Goal: Browse casually: Explore the website without a specific task or goal

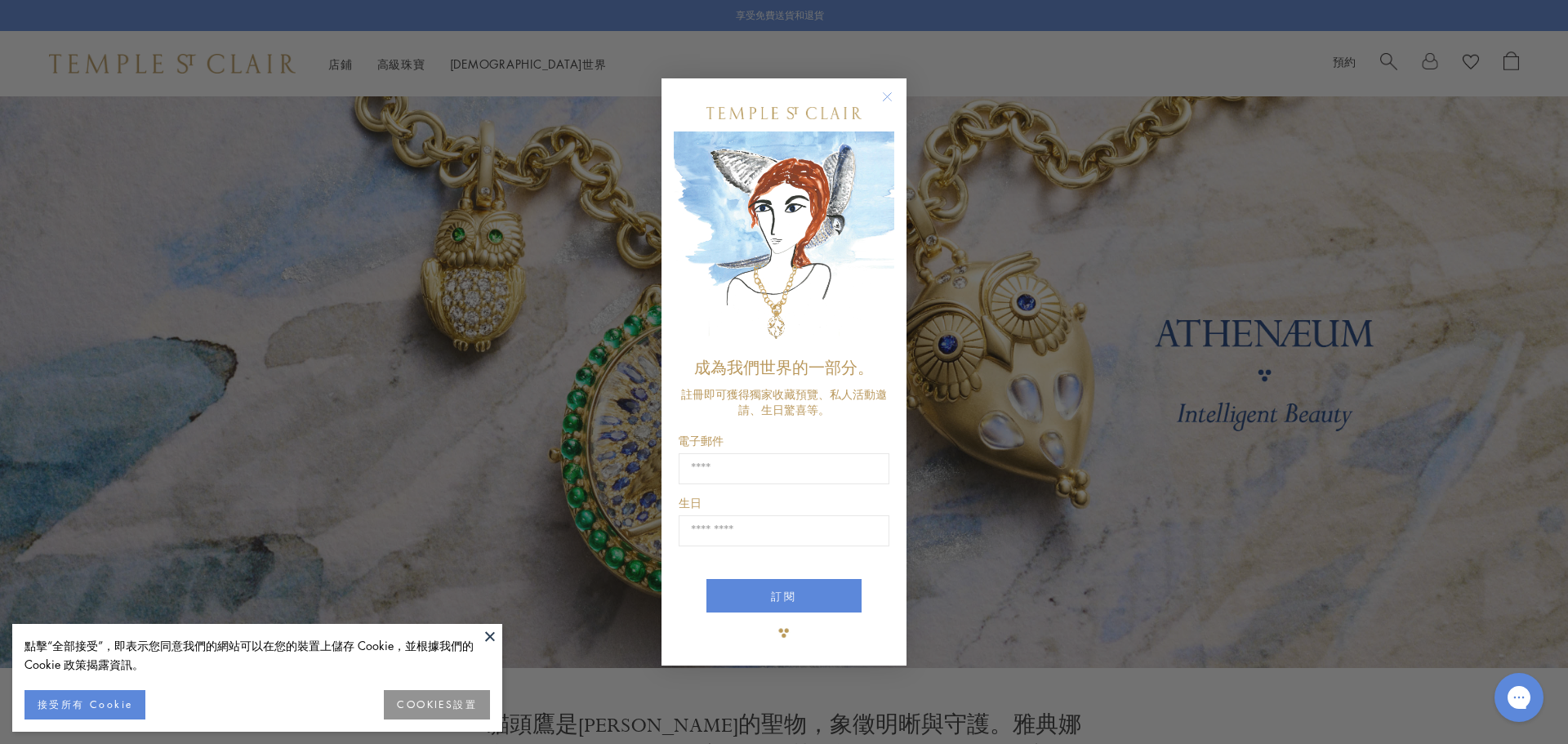
click at [888, 92] on icon "關閉對話框" at bounding box center [888, 96] width 9 height 9
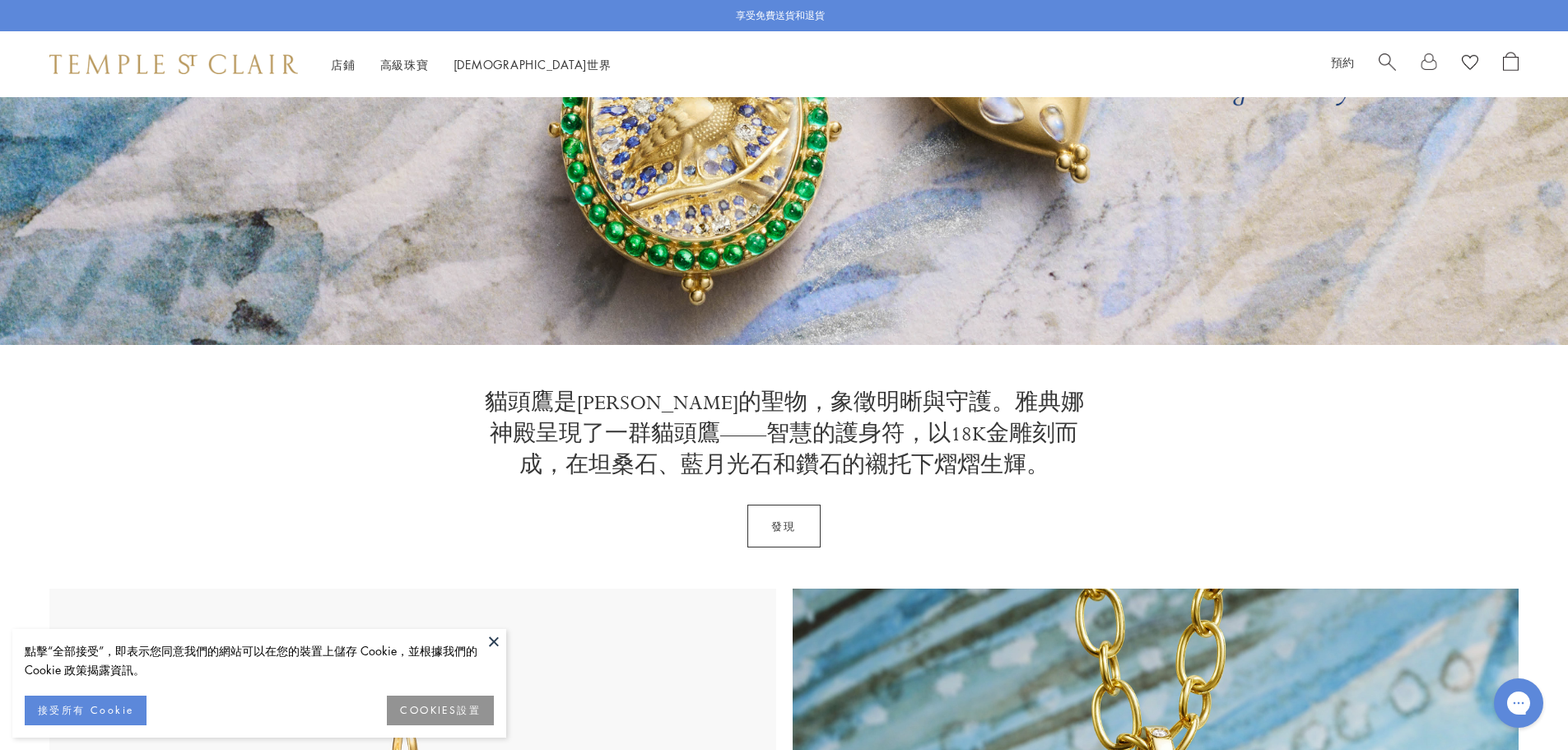
scroll to position [330, 0]
click at [73, 713] on font "接受所有 Cookie" at bounding box center [85, 709] width 96 height 14
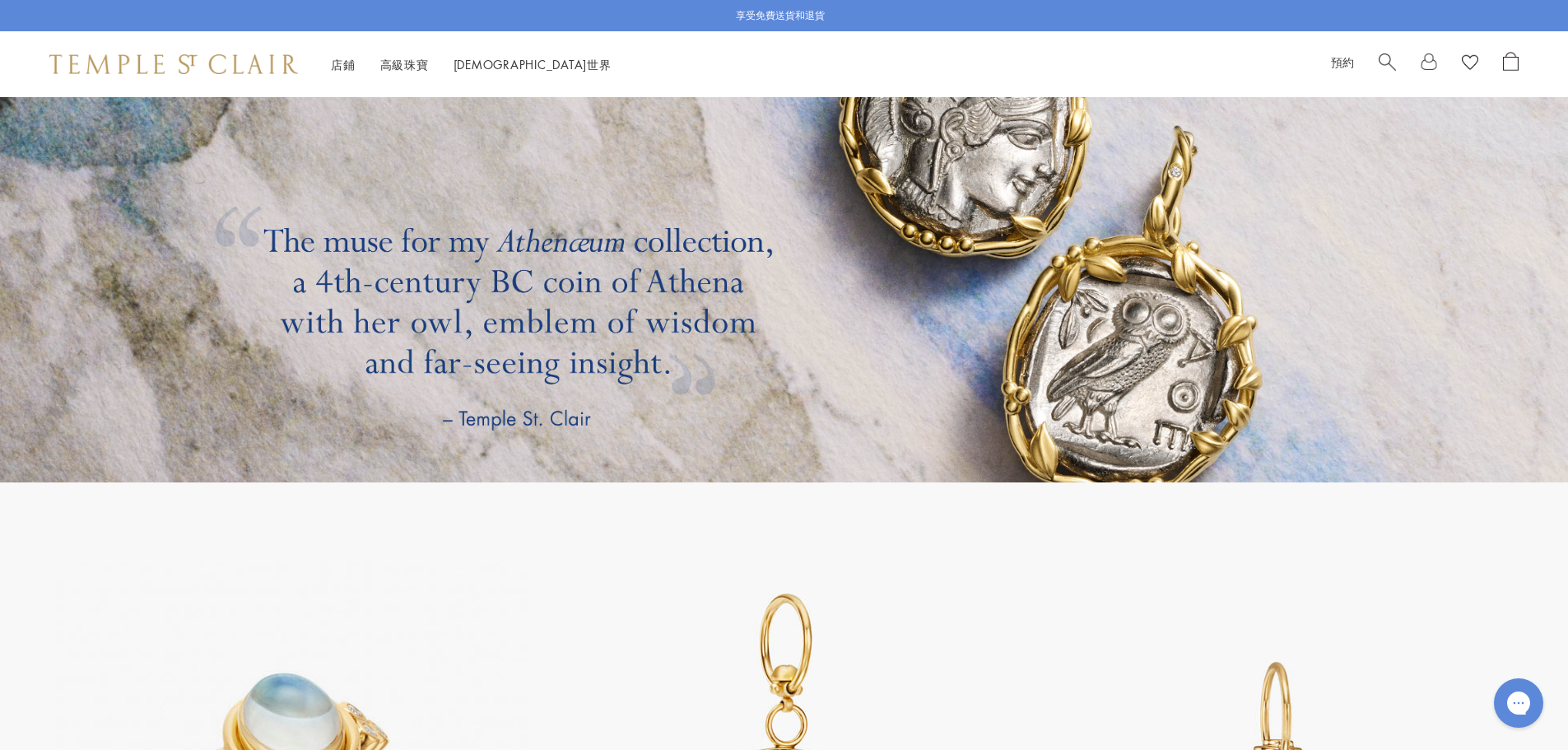
scroll to position [3129, 0]
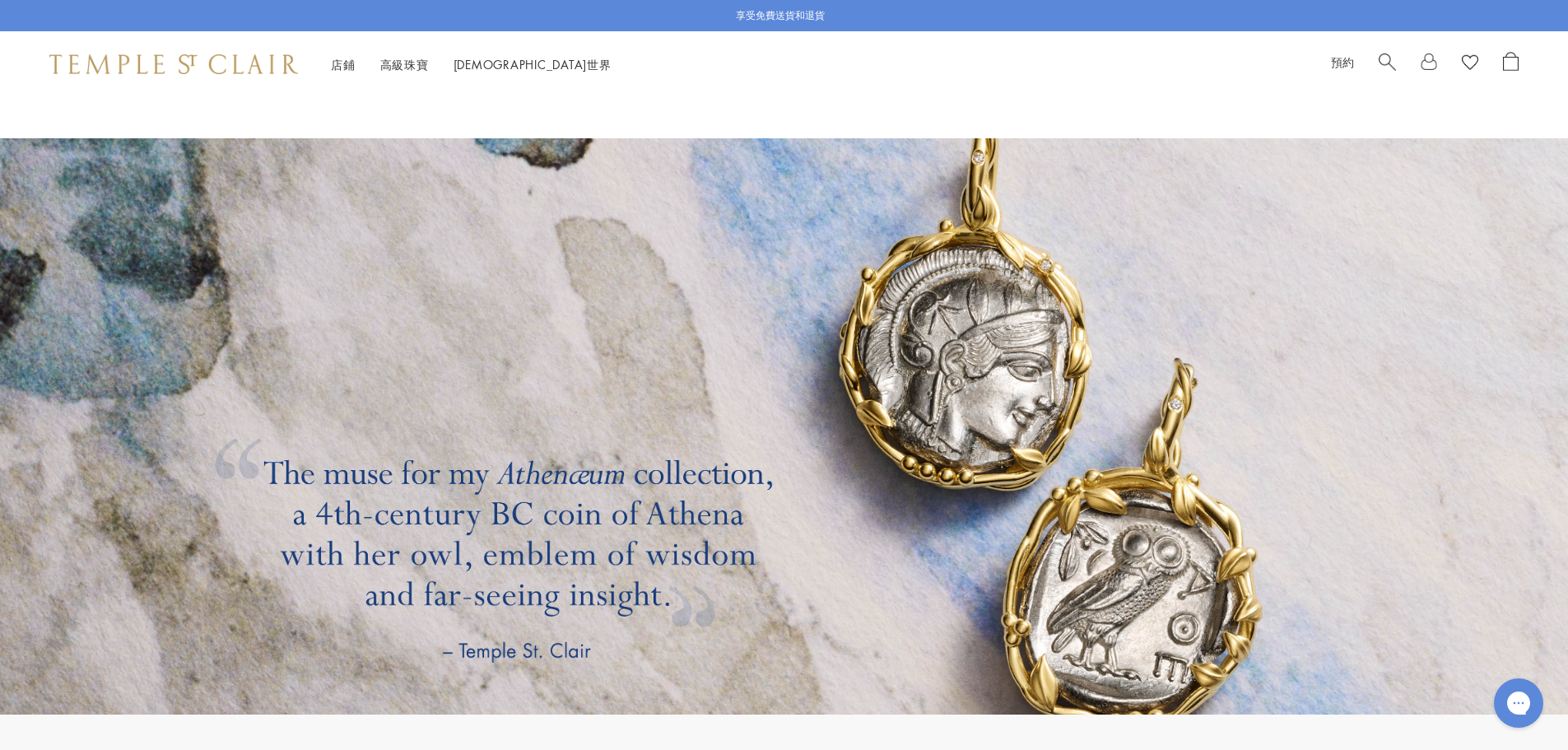
click at [985, 410] on link at bounding box center [784, 426] width 1568 height 576
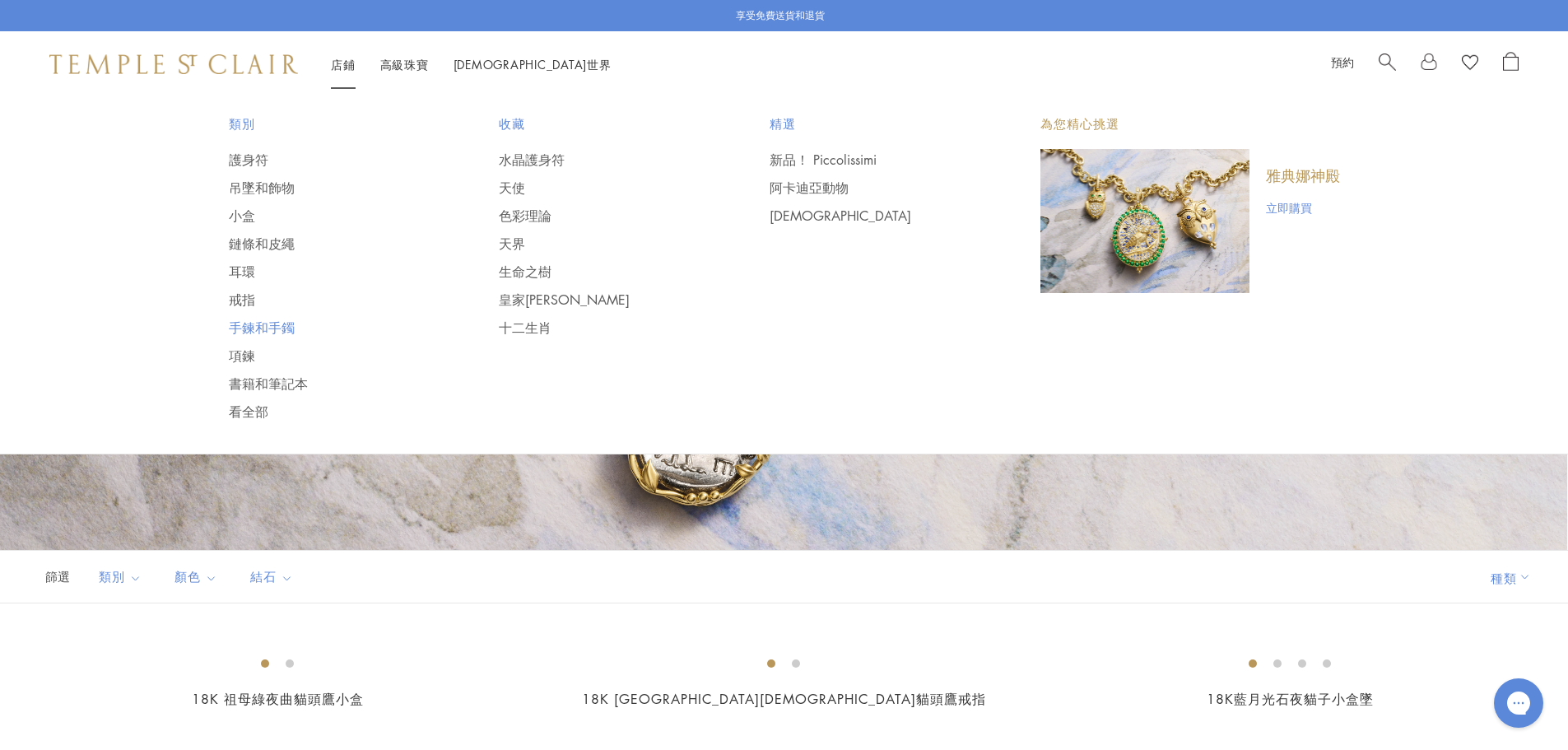
click at [255, 325] on font "手鍊和手鐲" at bounding box center [262, 328] width 66 height 18
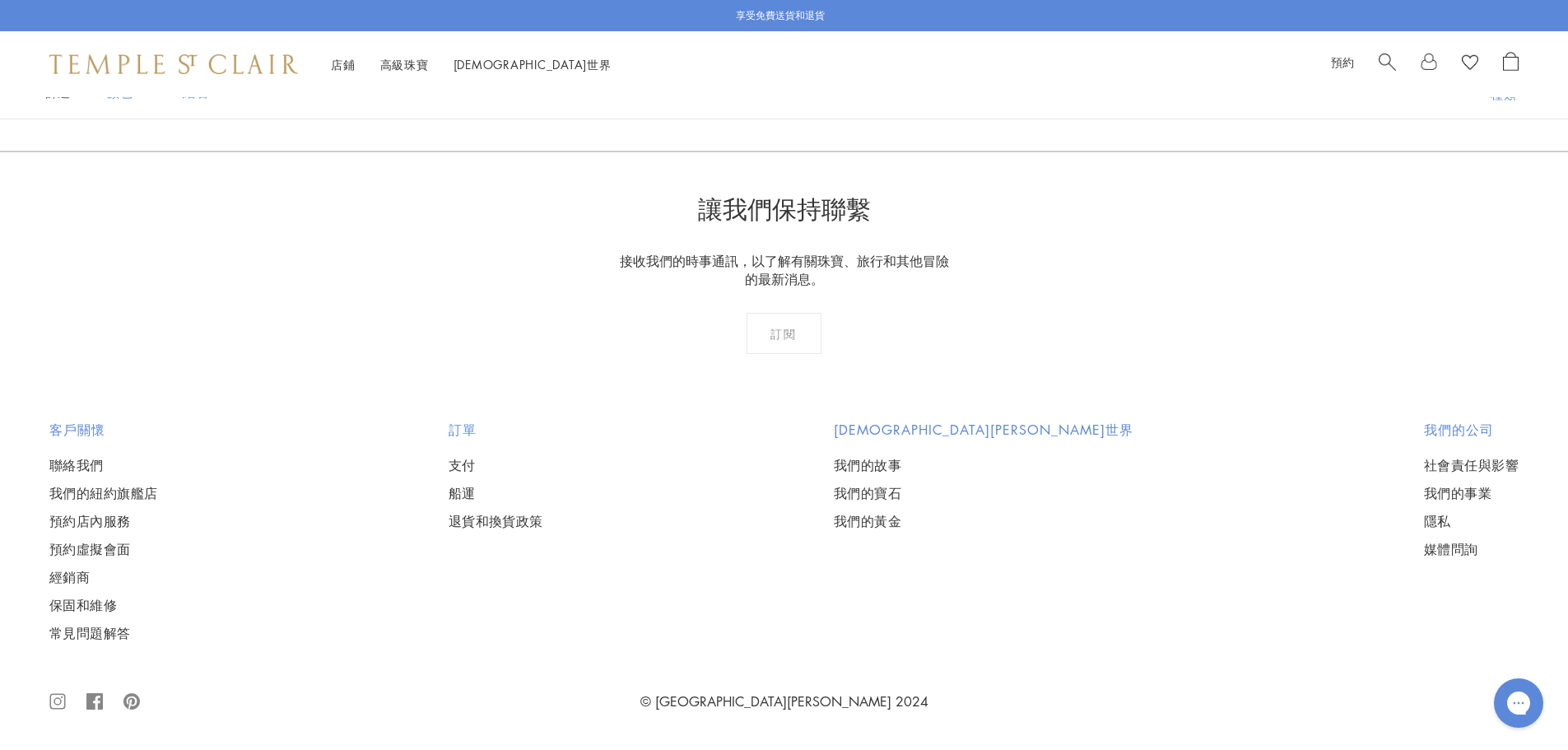
scroll to position [2141, 0]
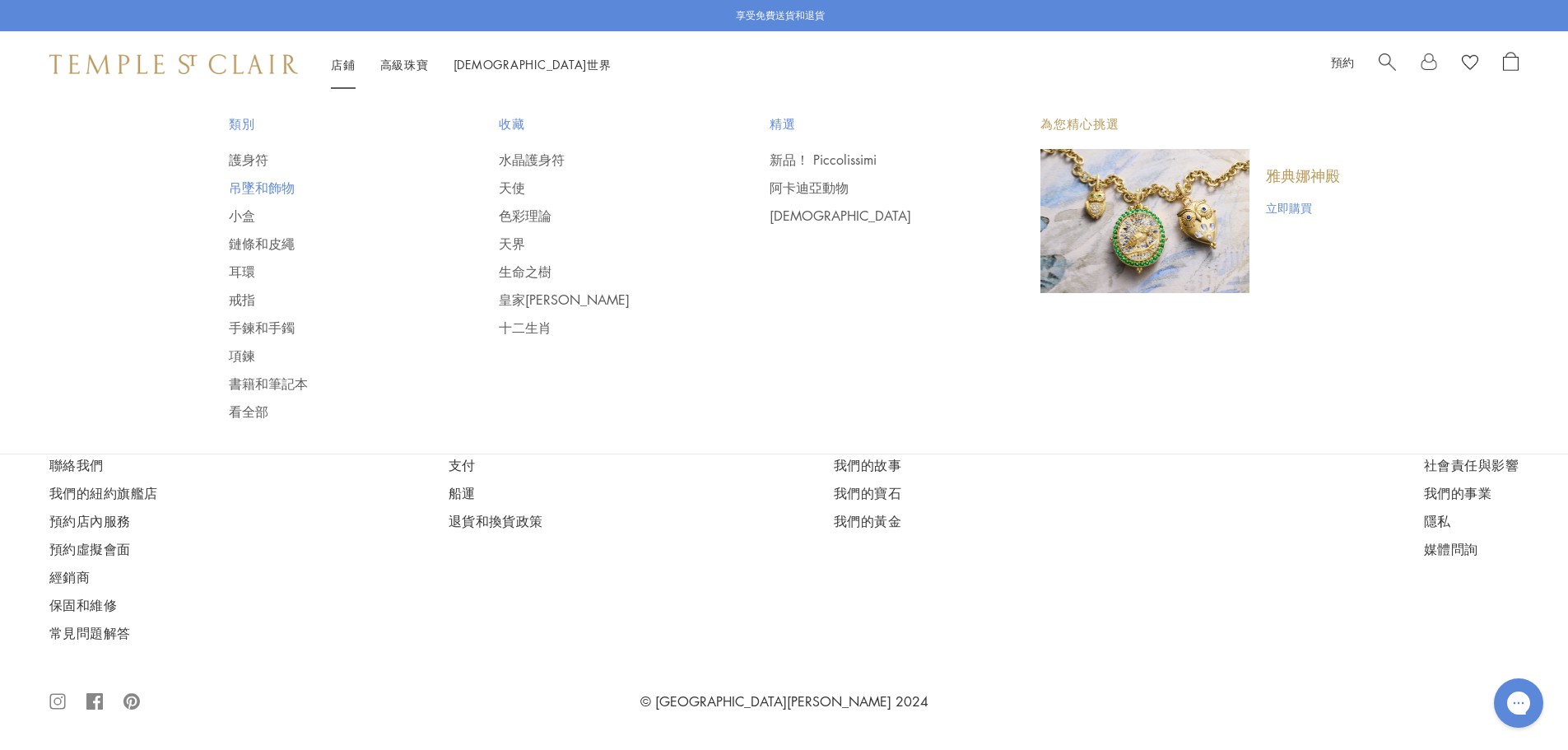
click at [259, 185] on font "吊墜和飾物" at bounding box center [262, 188] width 66 height 18
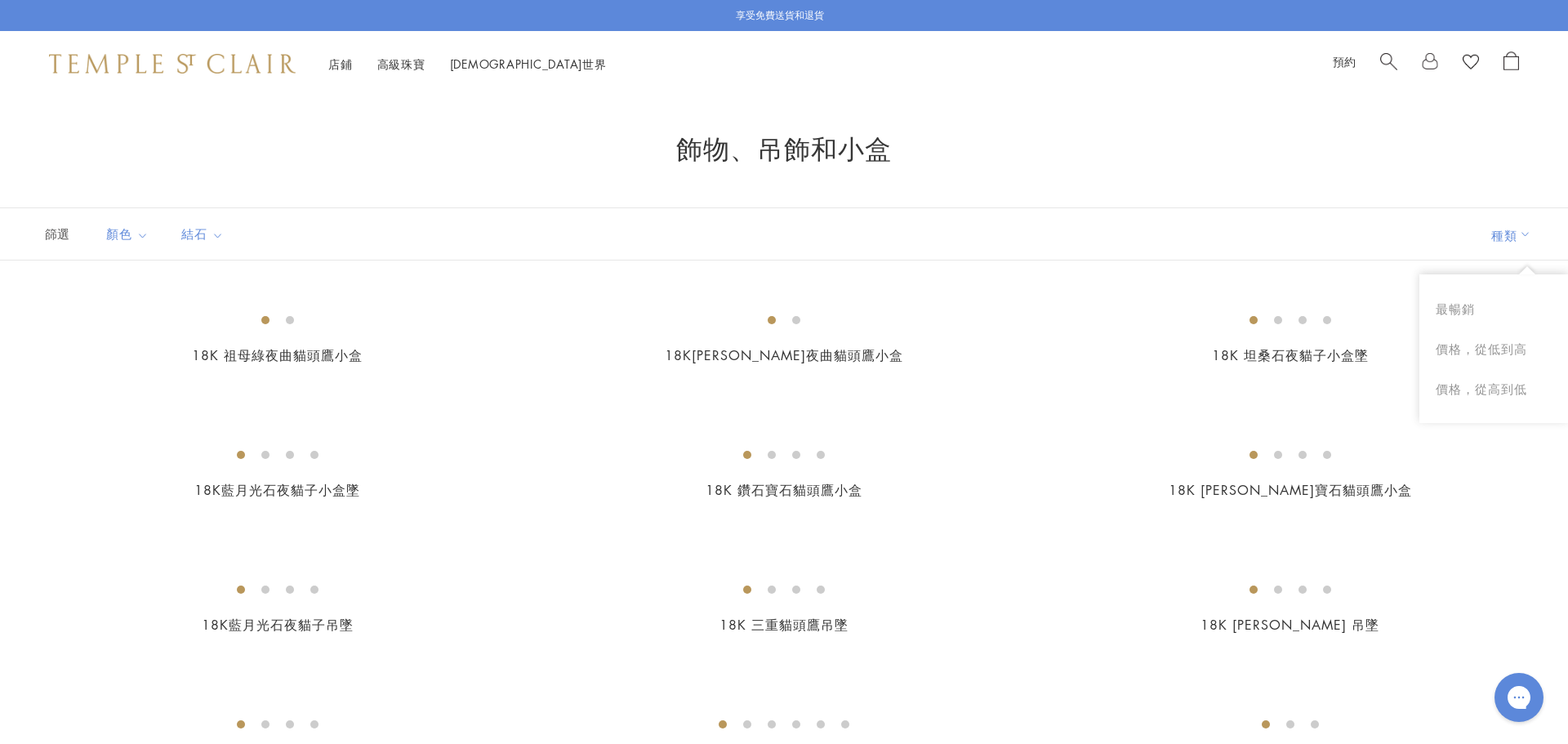
click at [1511, 64] on span "打開購物袋" at bounding box center [1511, 61] width 15 height 19
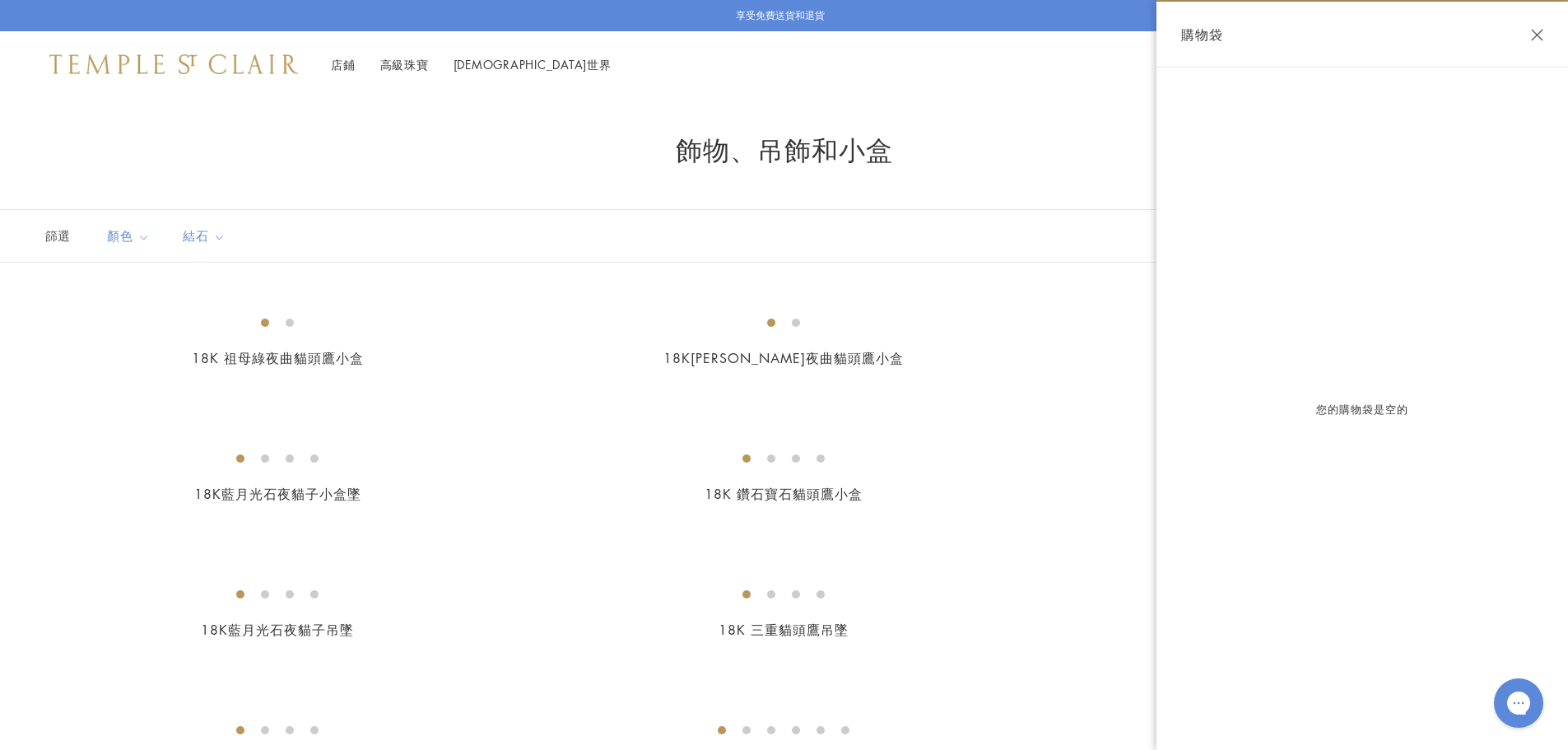
click at [1535, 31] on button "關閉購物袋" at bounding box center [1536, 35] width 13 height 13
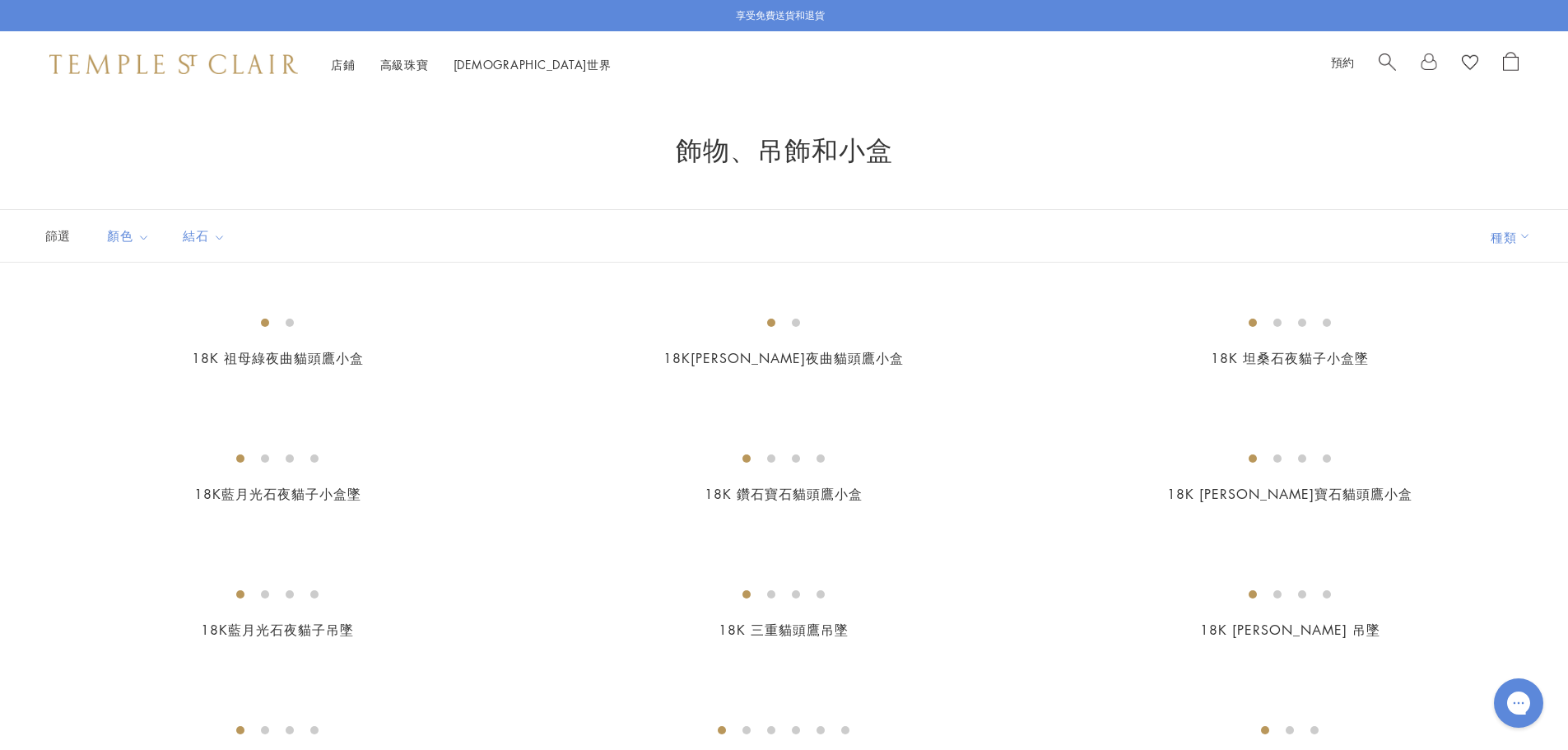
click at [1428, 67] on link at bounding box center [1428, 65] width 16 height 25
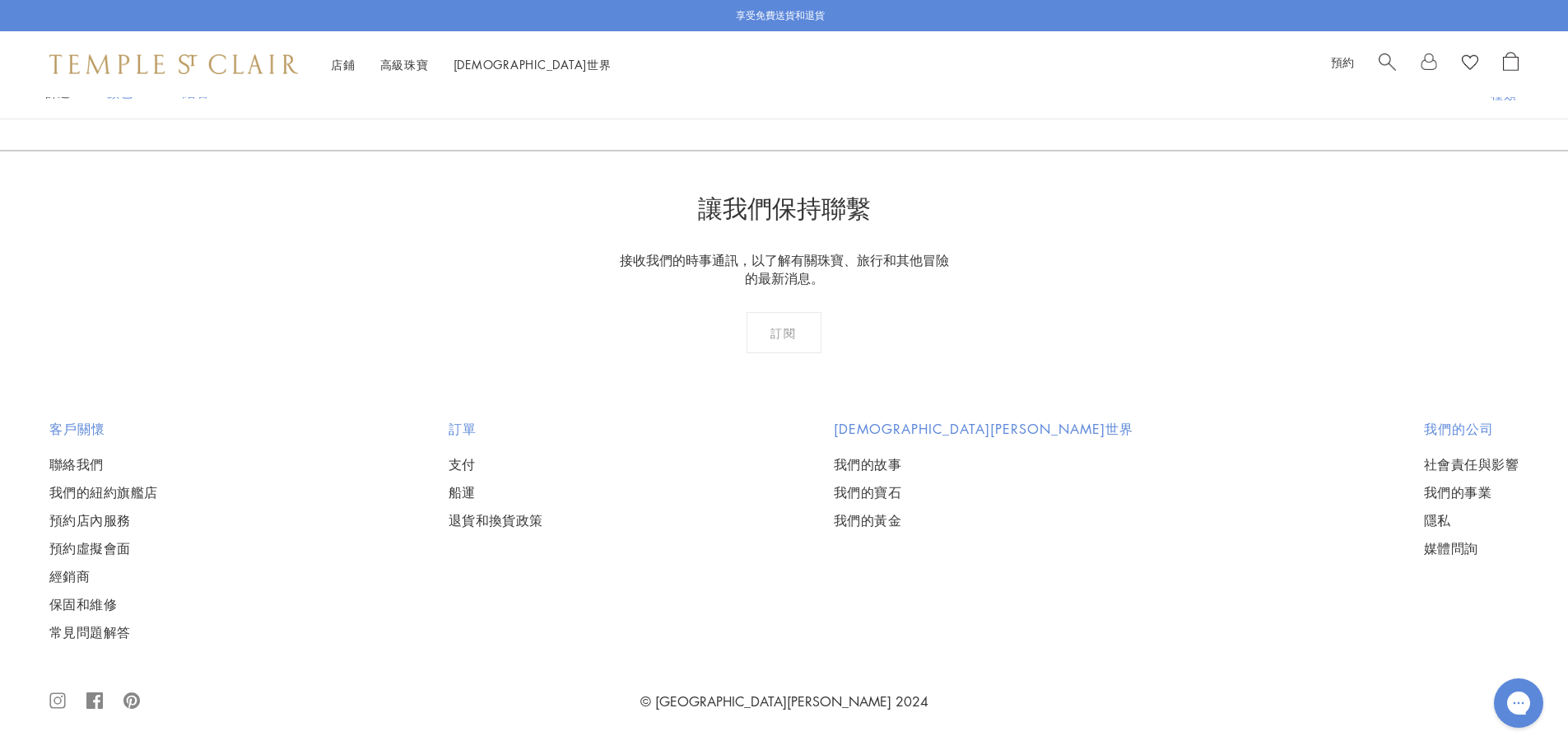
scroll to position [13088, 0]
click at [901, 519] on font "我們的黃金" at bounding box center [868, 520] width 68 height 18
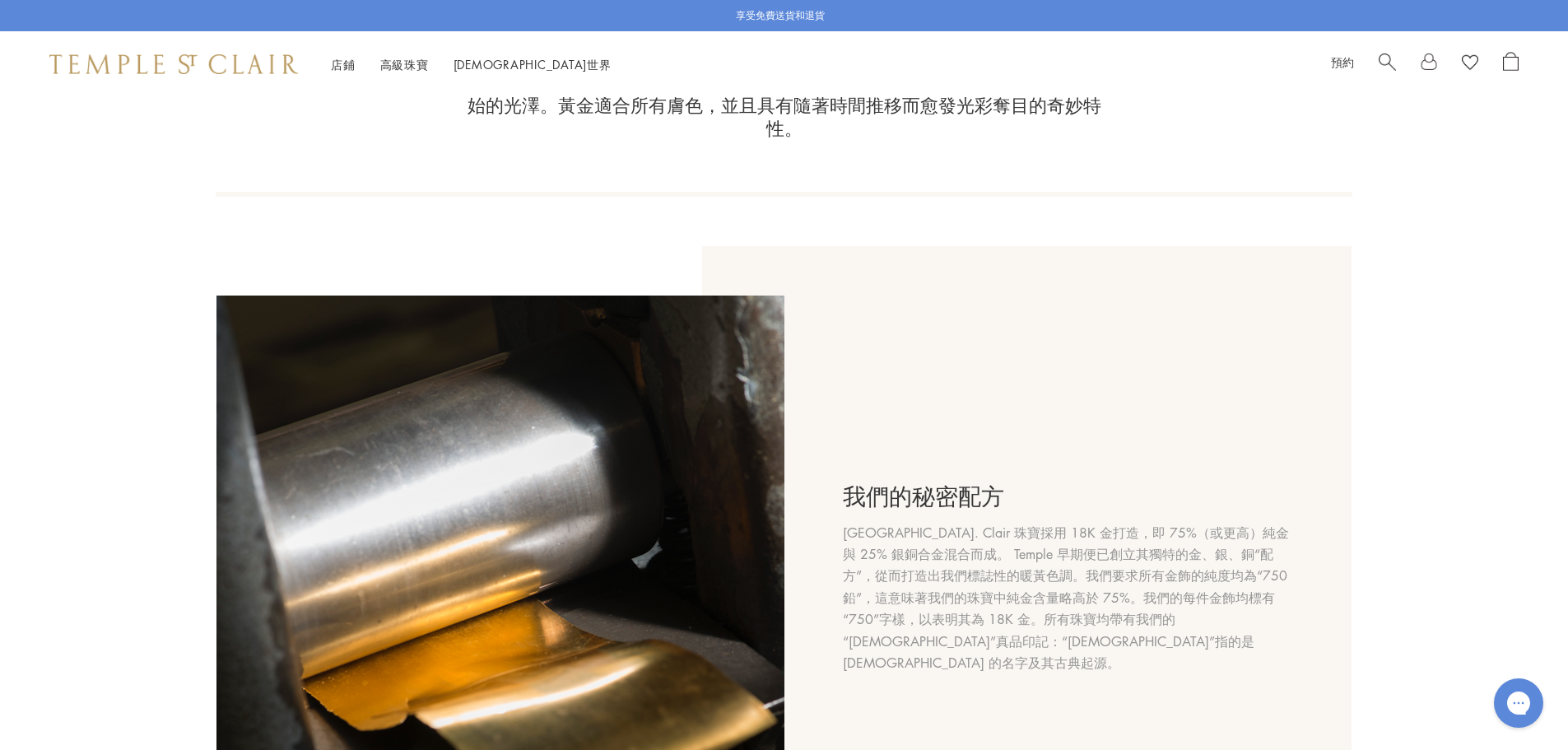
scroll to position [576, 0]
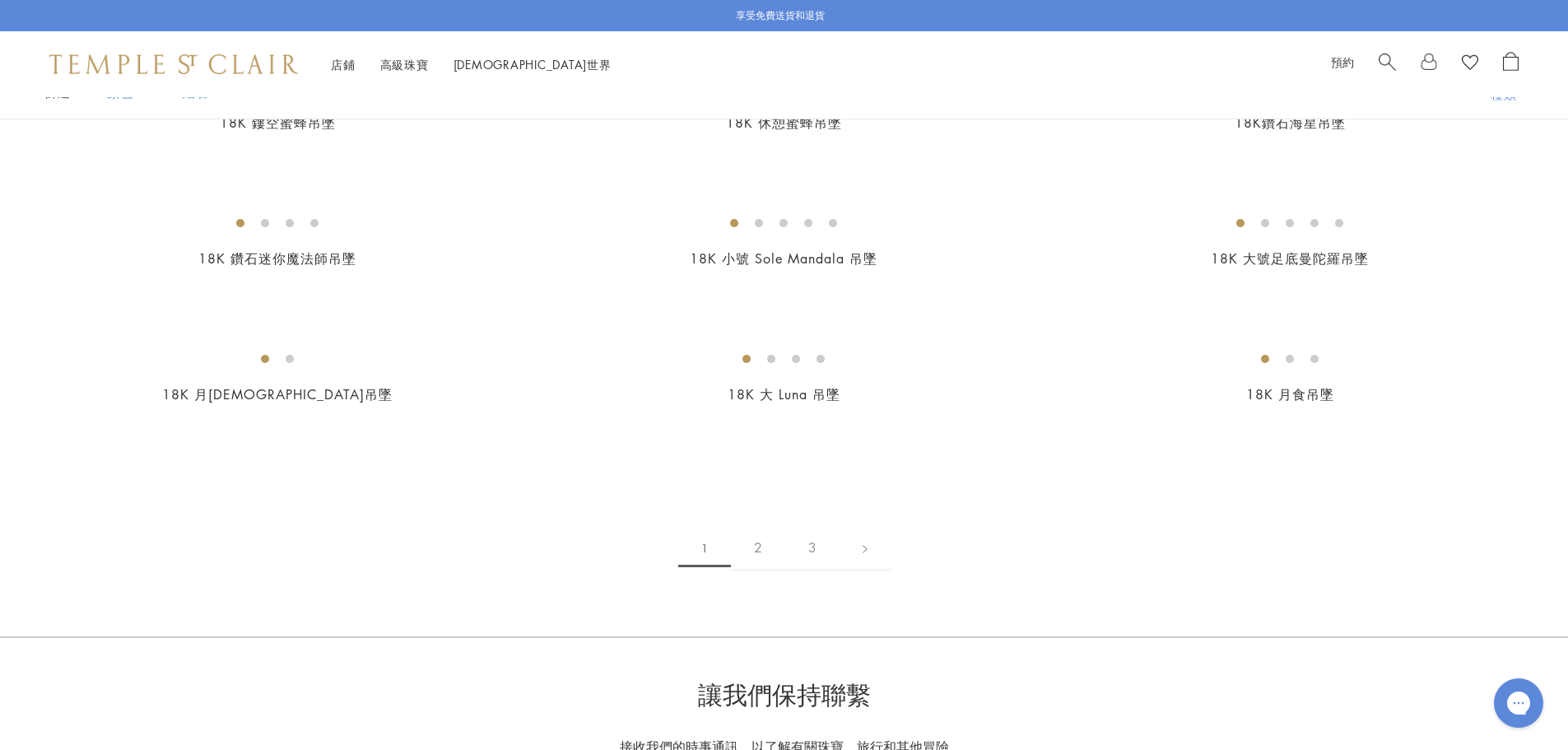
scroll to position [2468, 0]
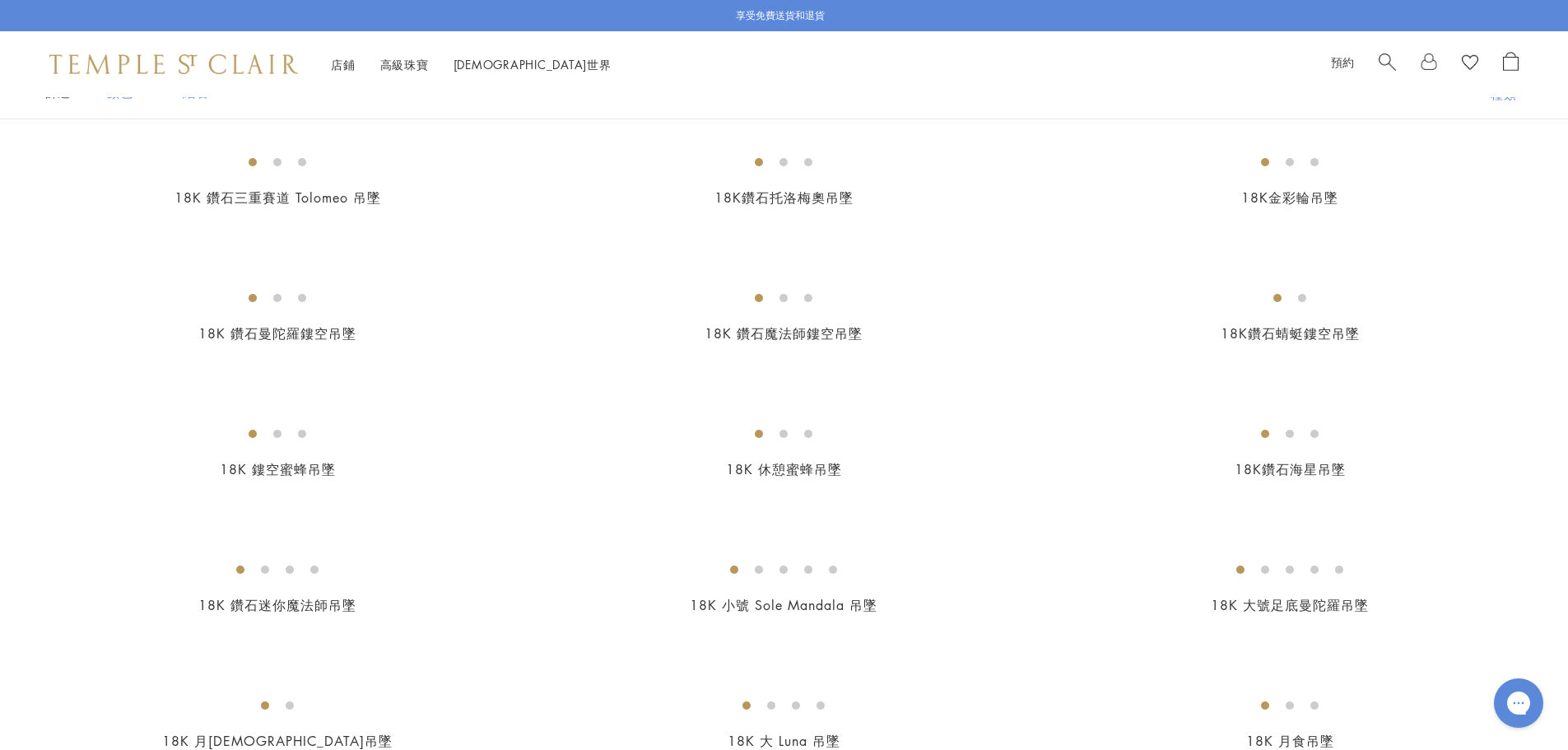
click at [0, 0] on img at bounding box center [0, 0] width 0 height 0
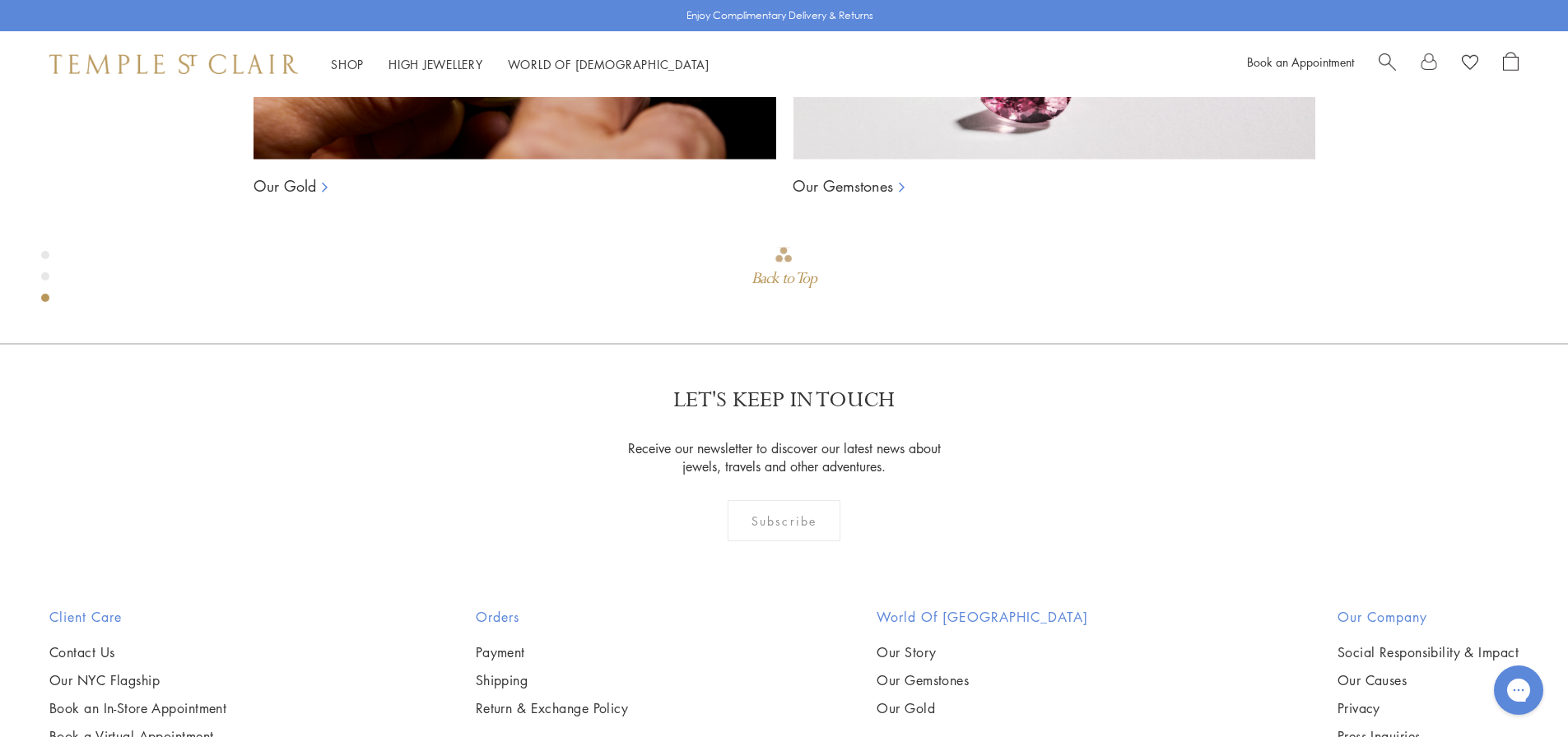
scroll to position [1743, 0]
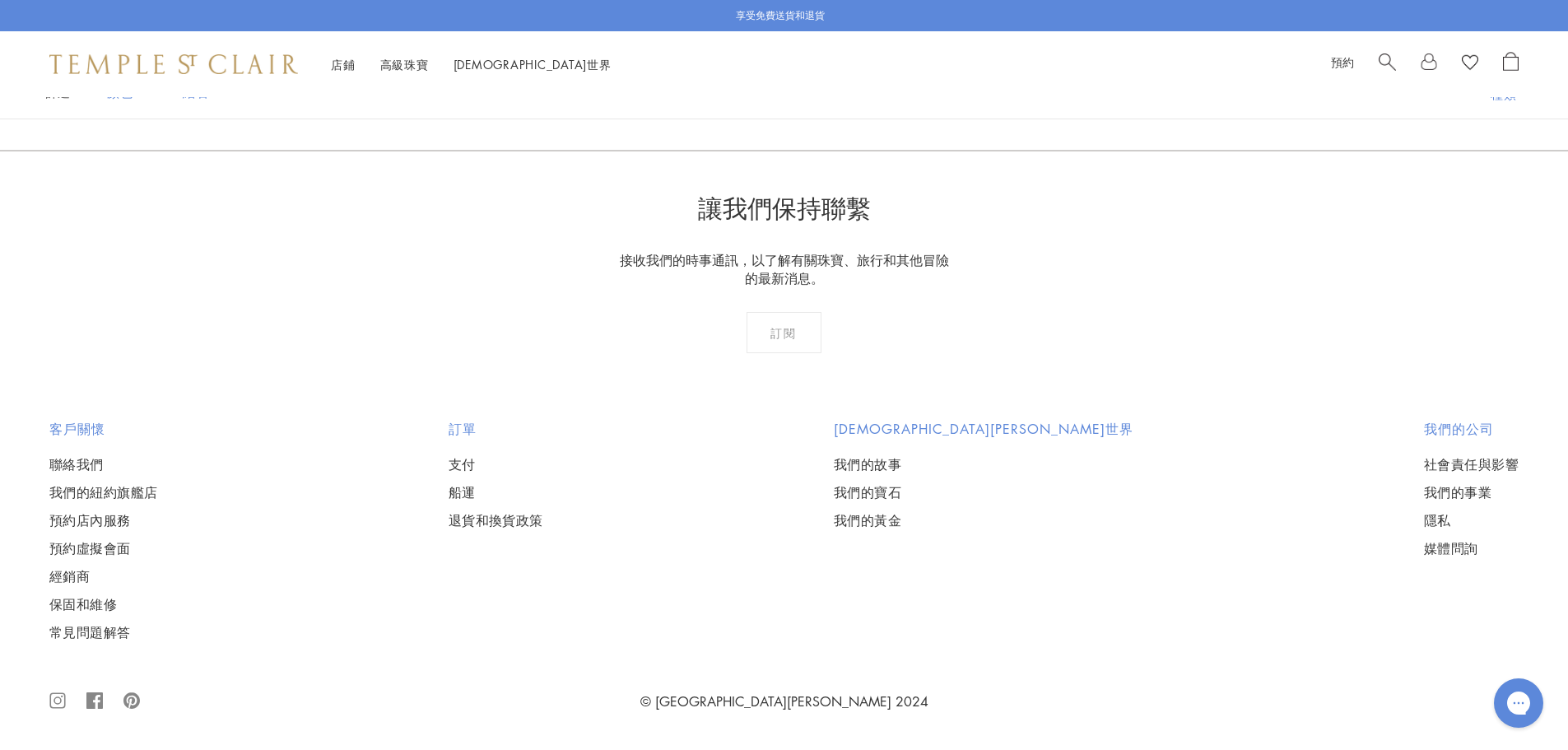
scroll to position [12764, 0]
click at [754, 70] on font "2" at bounding box center [757, 61] width 9 height 18
click at [839, 70] on font "3" at bounding box center [838, 61] width 9 height 18
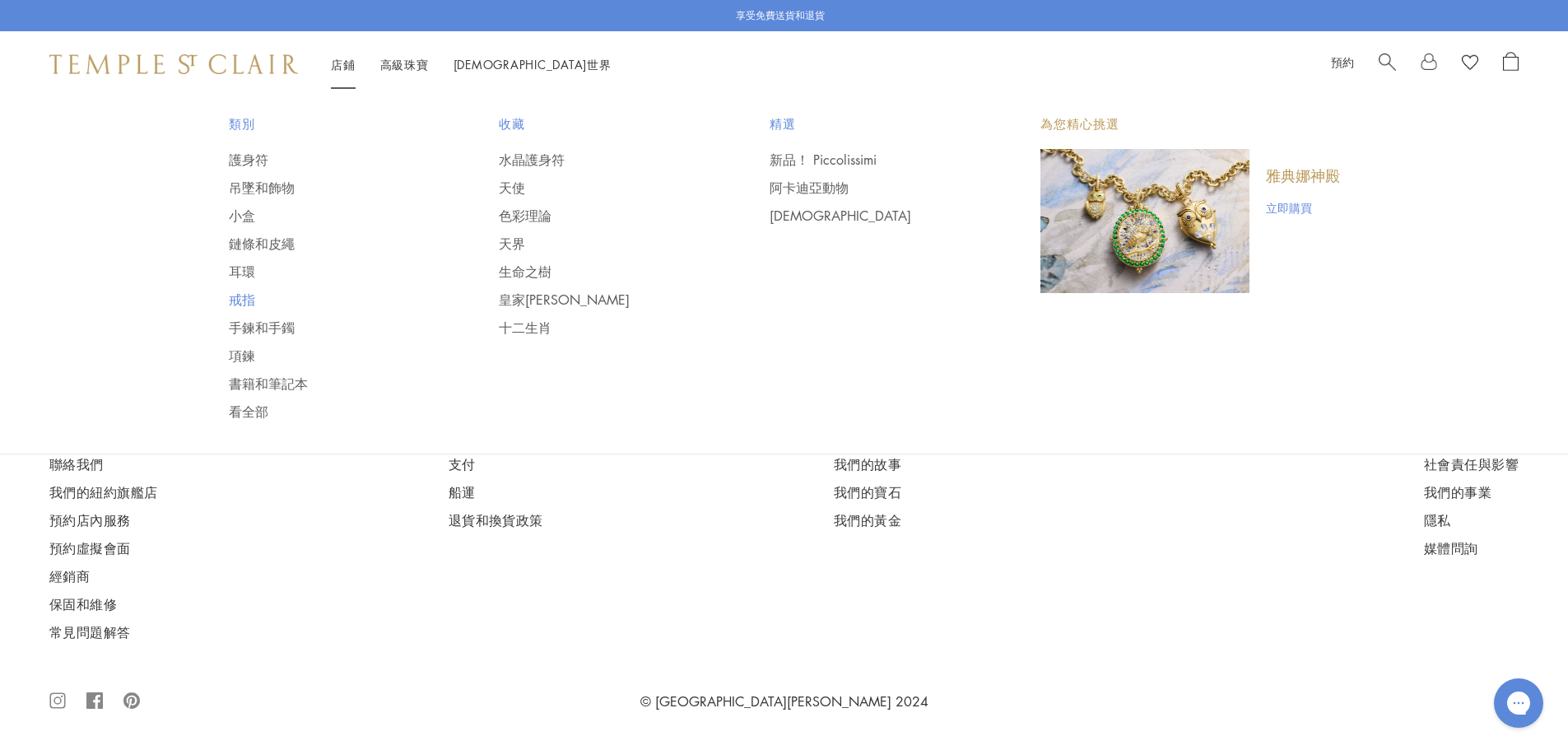
click at [243, 299] on font "戒指" at bounding box center [242, 300] width 26 height 18
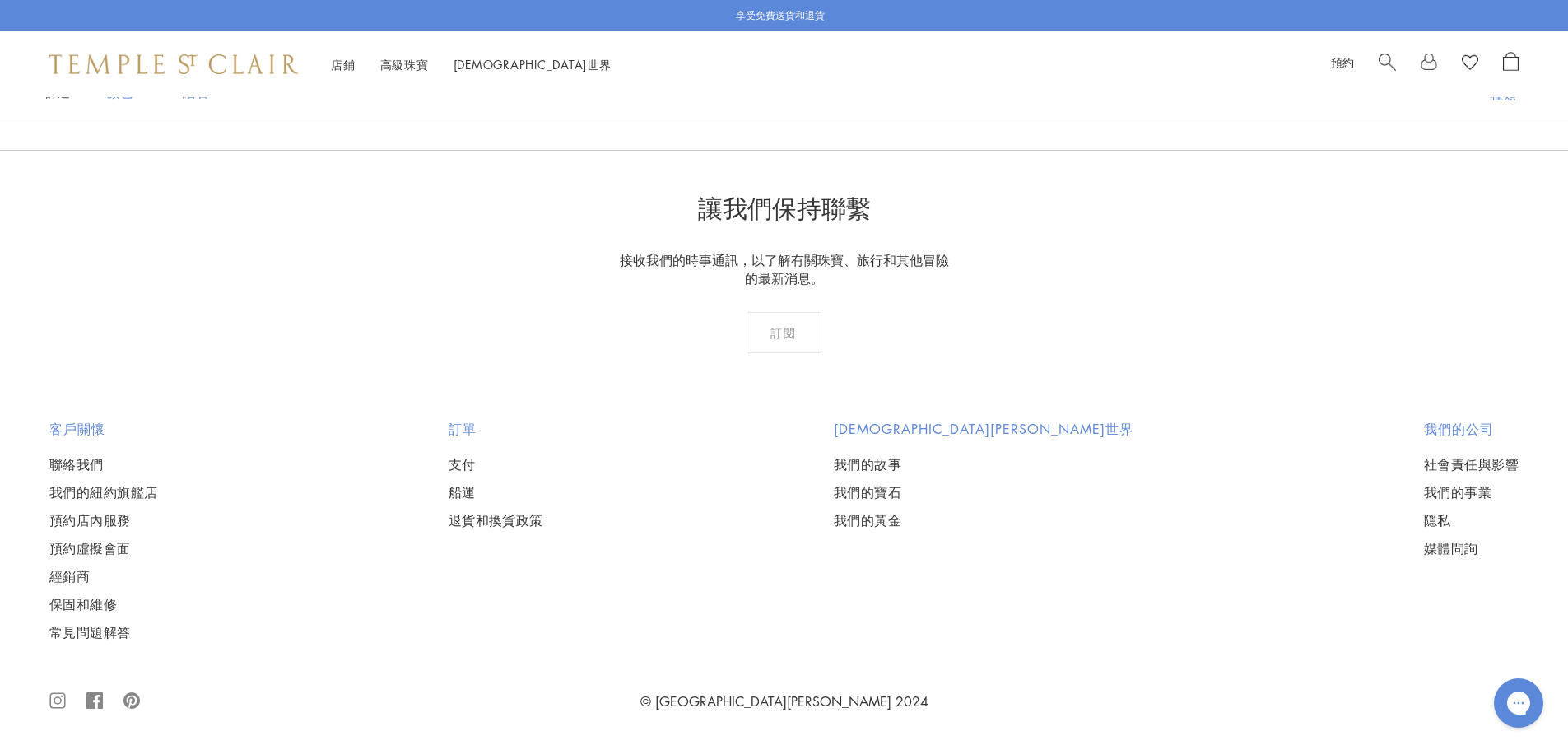
scroll to position [2552, 0]
click at [0, 0] on img at bounding box center [0, 0] width 0 height 0
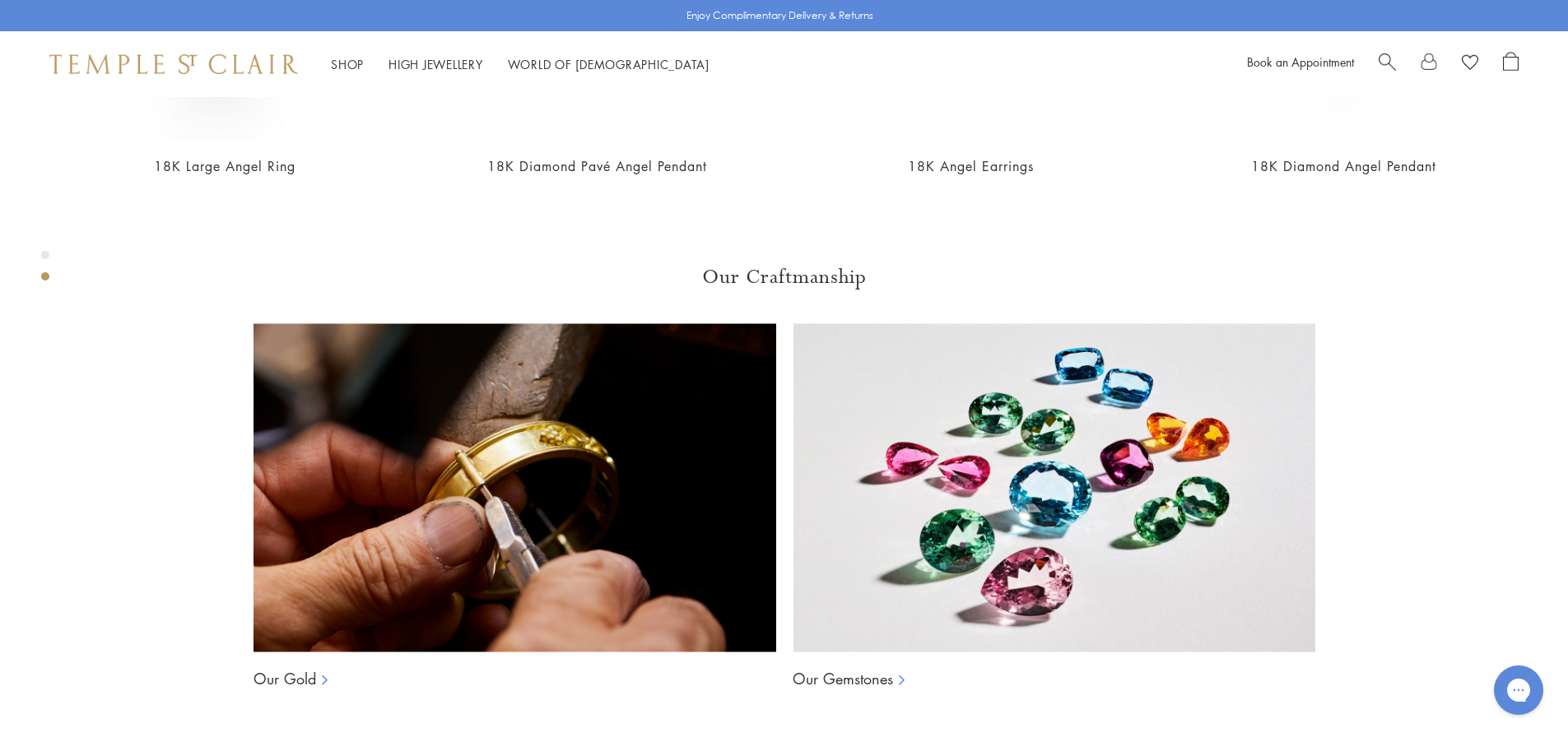
scroll to position [1413, 0]
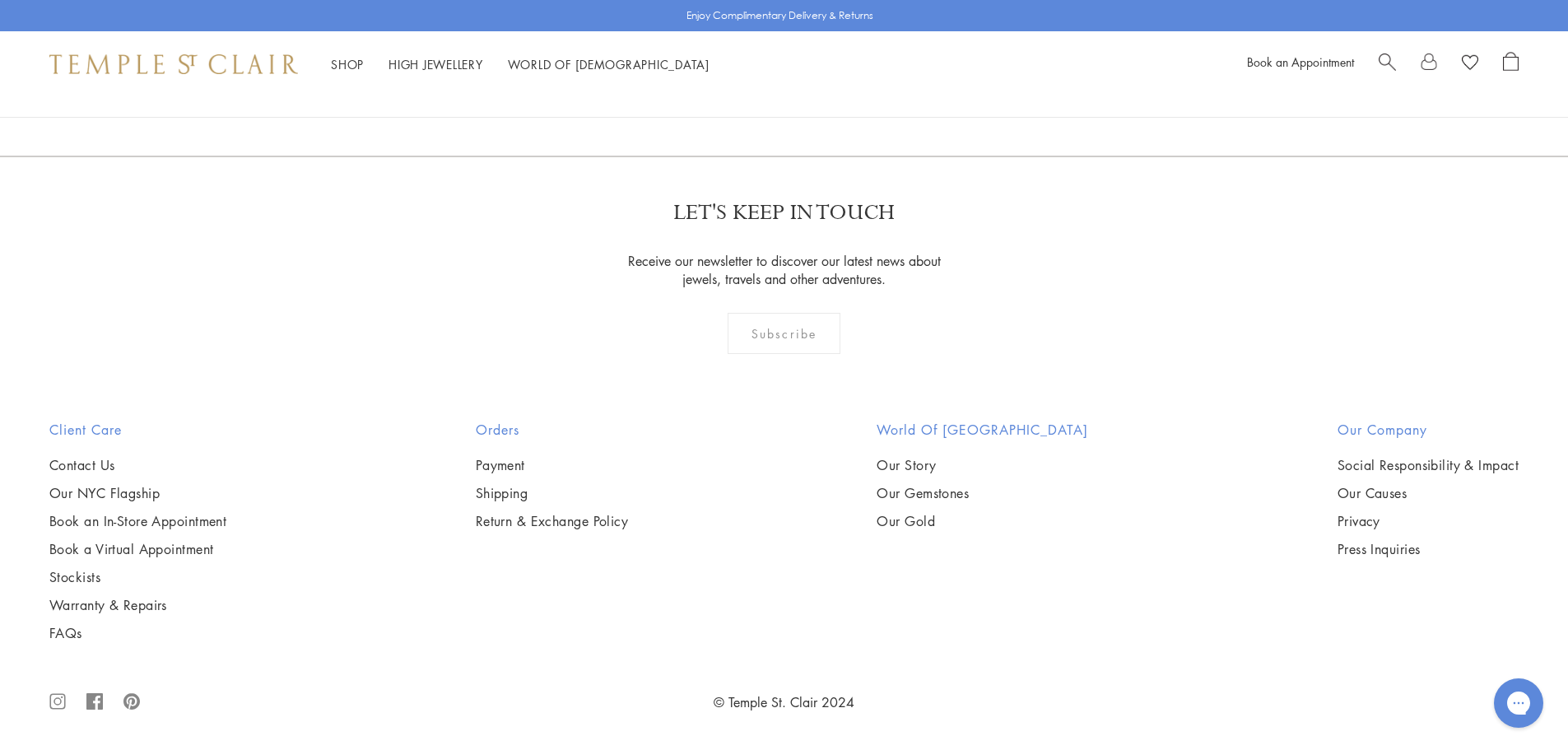
scroll to position [9310, 0]
click at [785, 90] on link "2" at bounding box center [784, 67] width 54 height 45
